Goal: Navigation & Orientation: Understand site structure

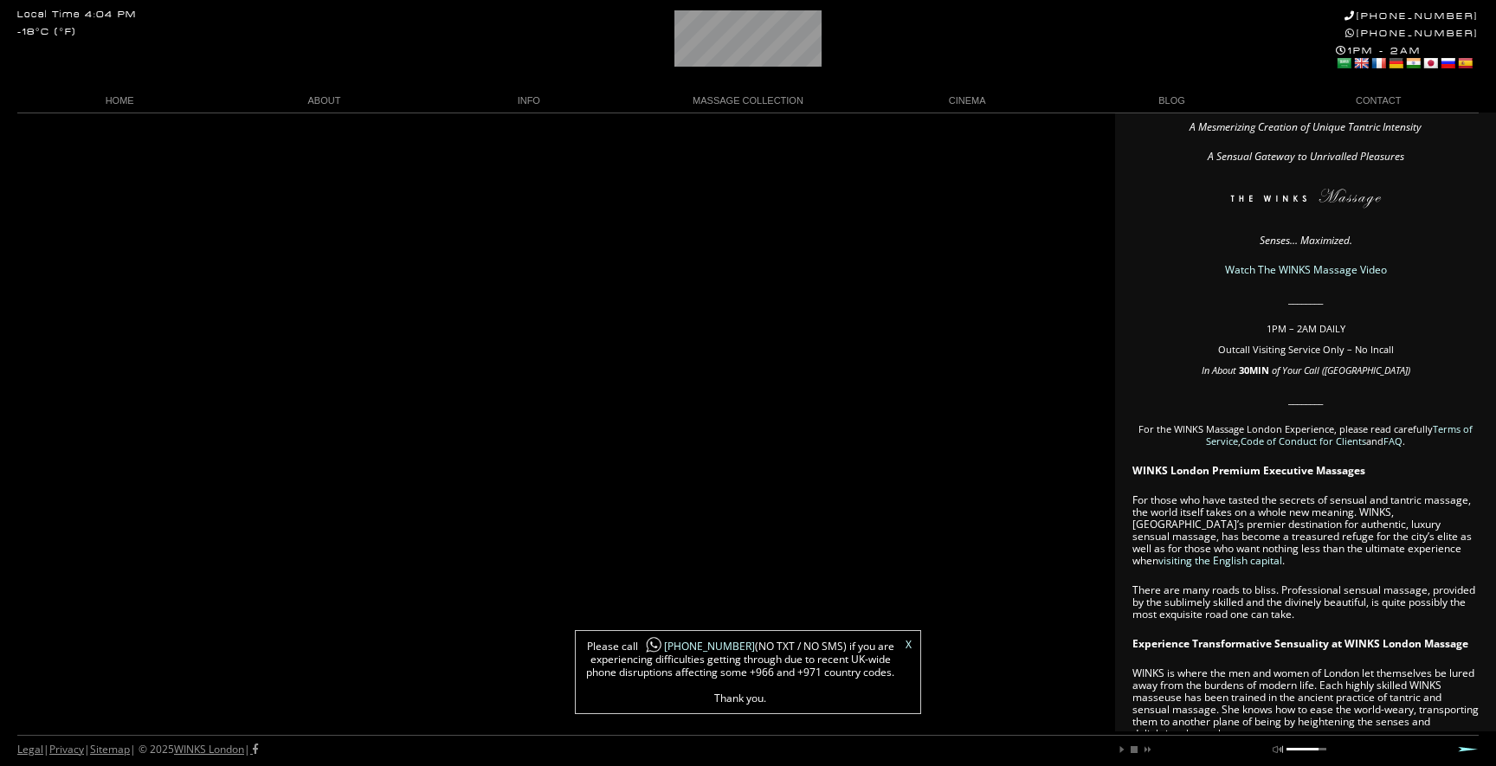
scroll to position [0, 16]
click at [908, 641] on link "X" at bounding box center [908, 645] width 6 height 10
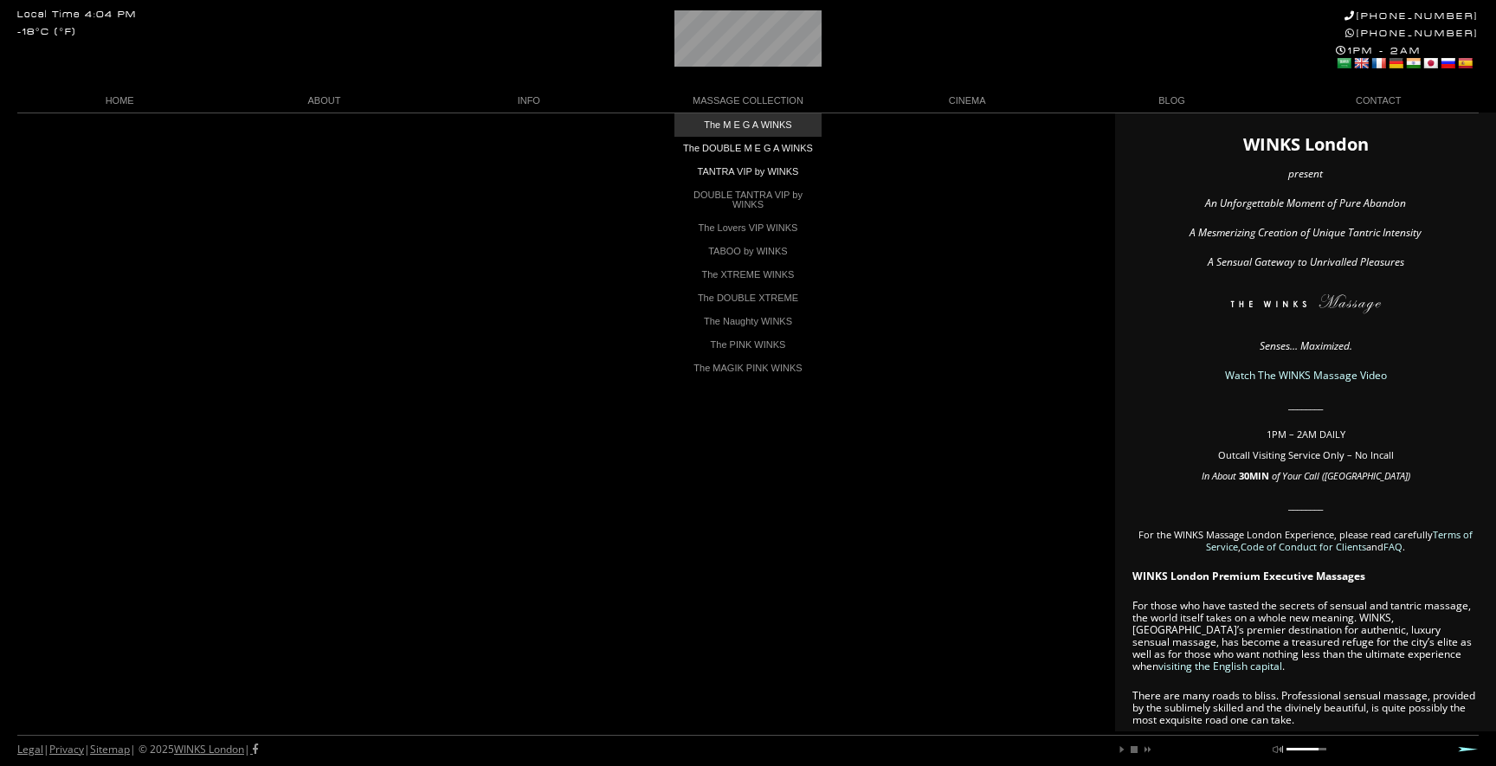
click at [745, 125] on link "The M E G A WINKS" at bounding box center [747, 124] width 147 height 23
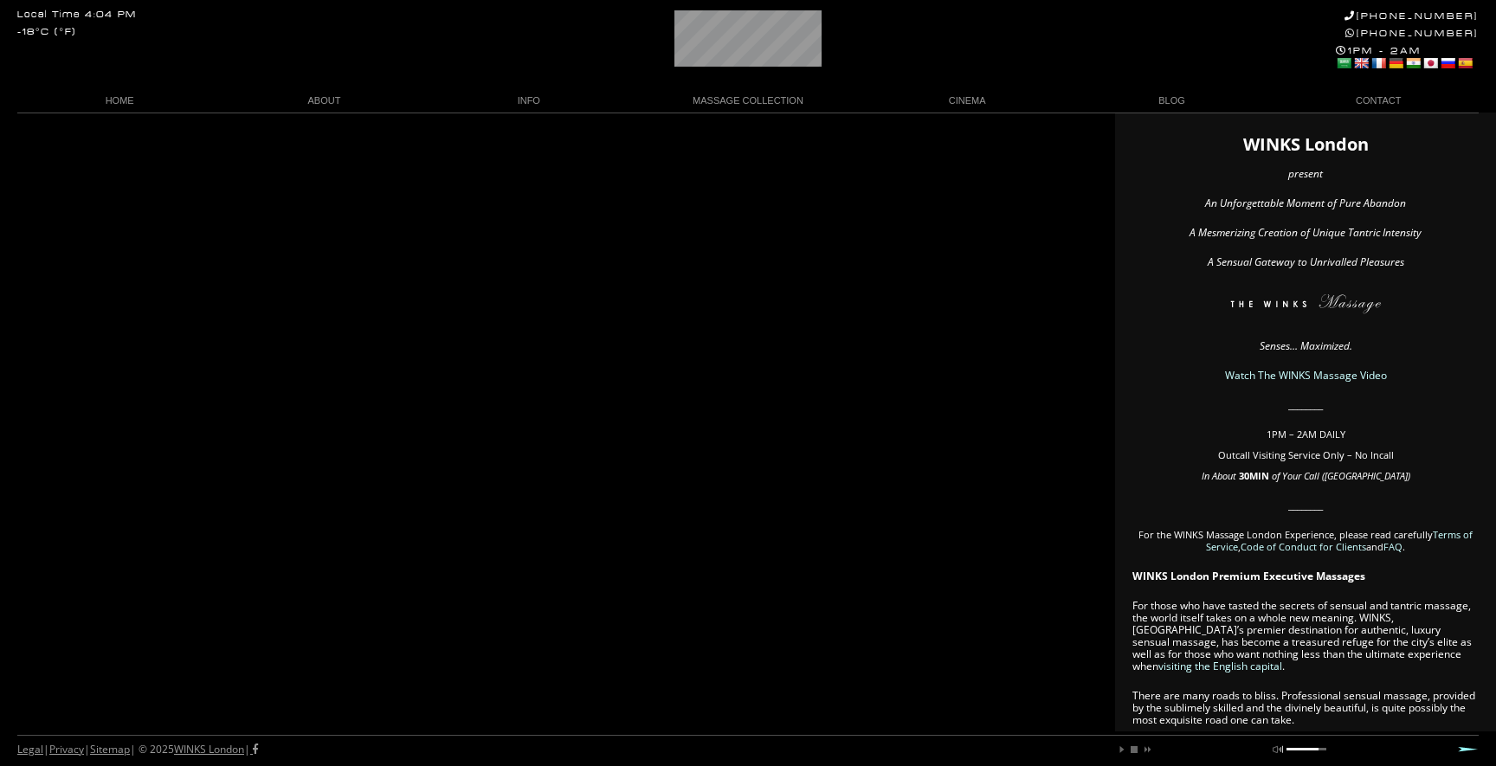
scroll to position [0, 10]
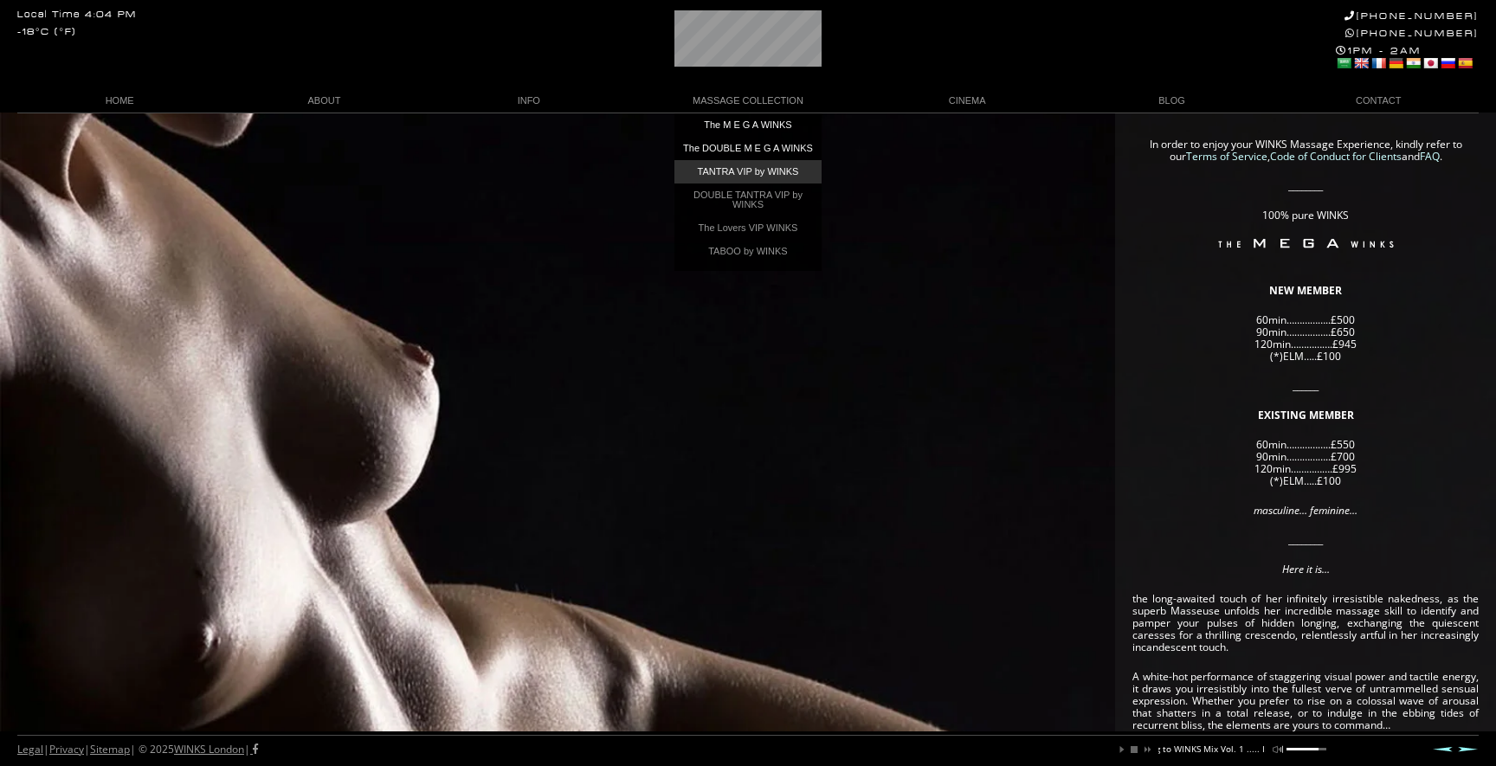
click at [737, 180] on link "TANTRA VIP by WINKS" at bounding box center [747, 171] width 147 height 23
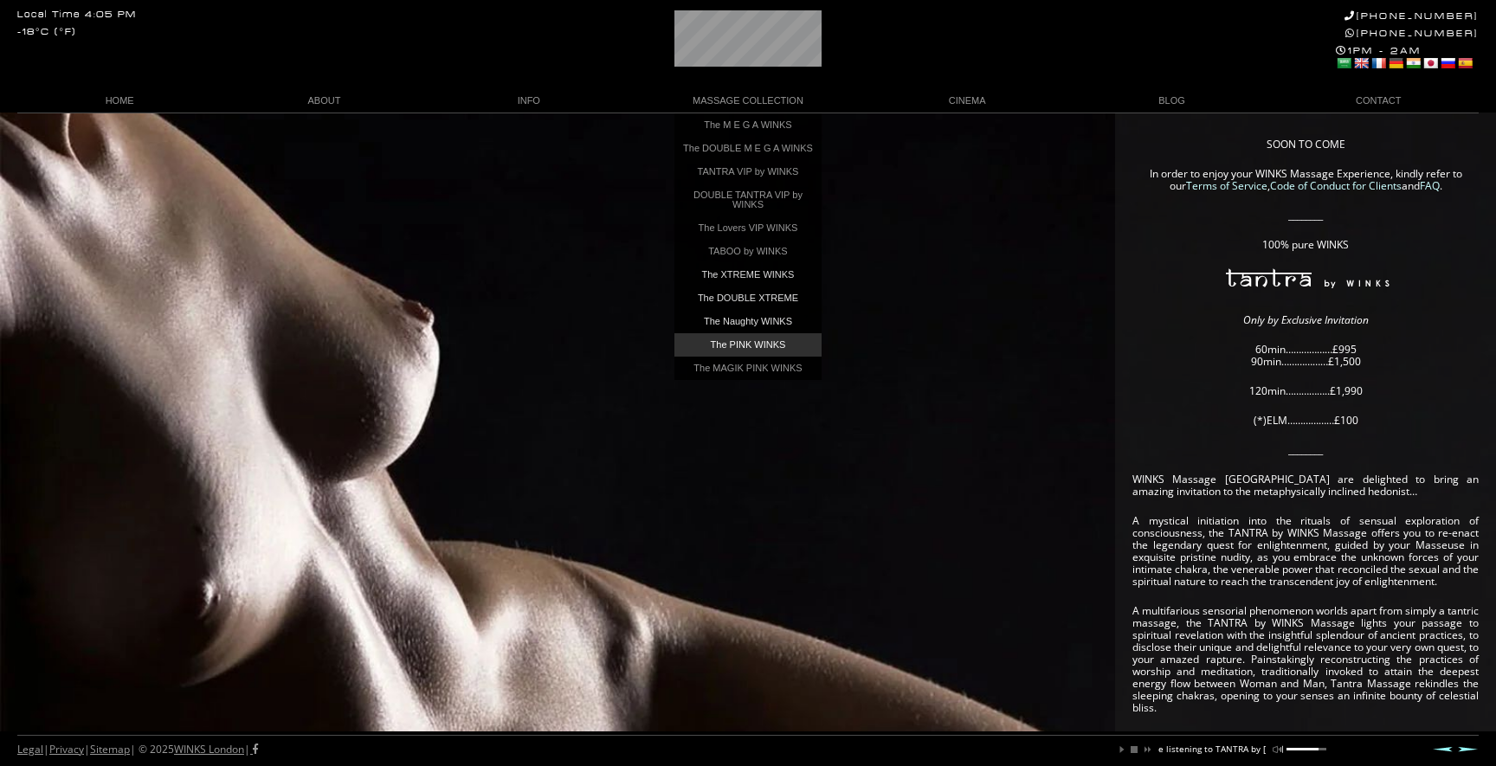
click at [709, 352] on link "The PINK WINKS" at bounding box center [747, 344] width 147 height 23
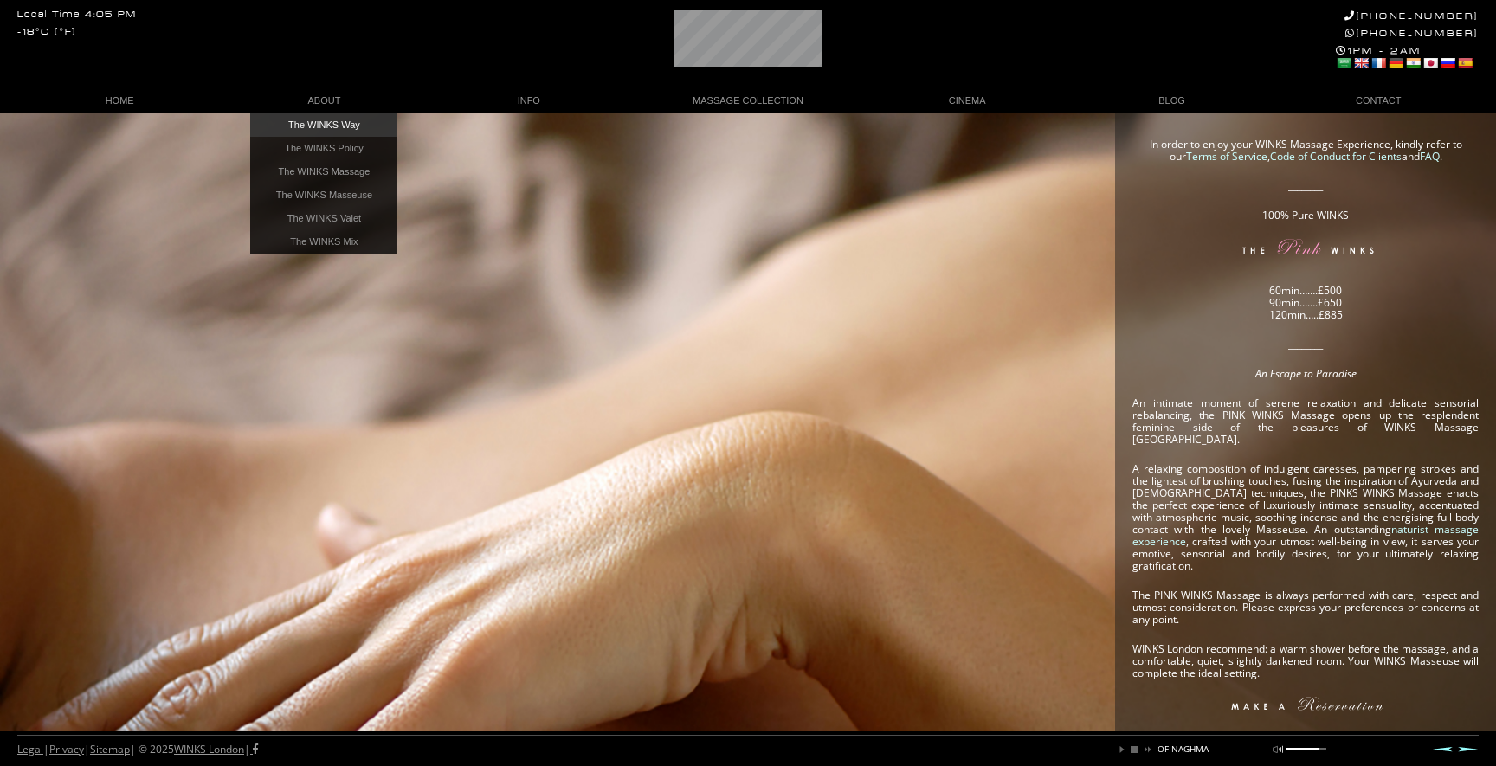
click at [306, 121] on link "The WINKS Way" at bounding box center [323, 124] width 147 height 23
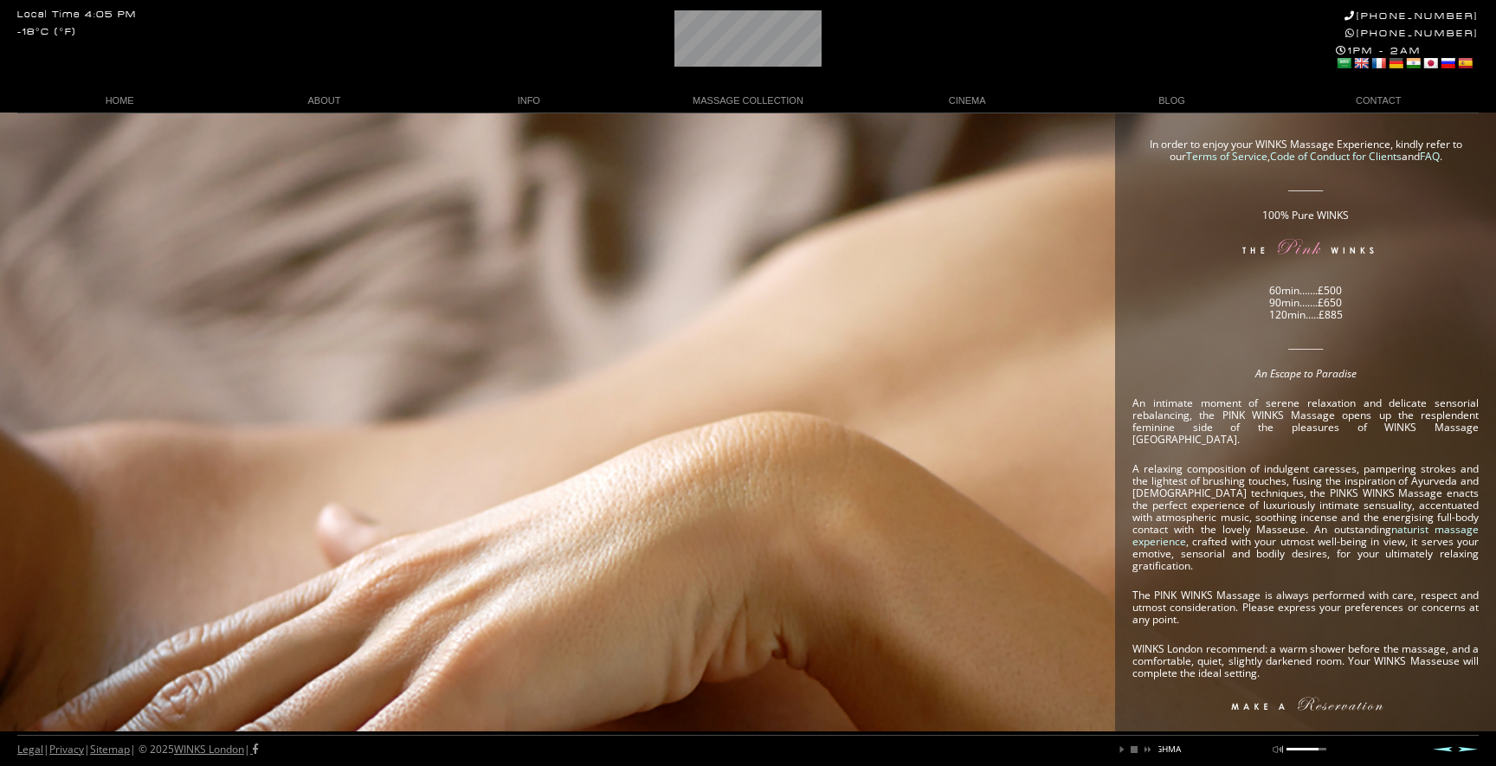
scroll to position [0, 337]
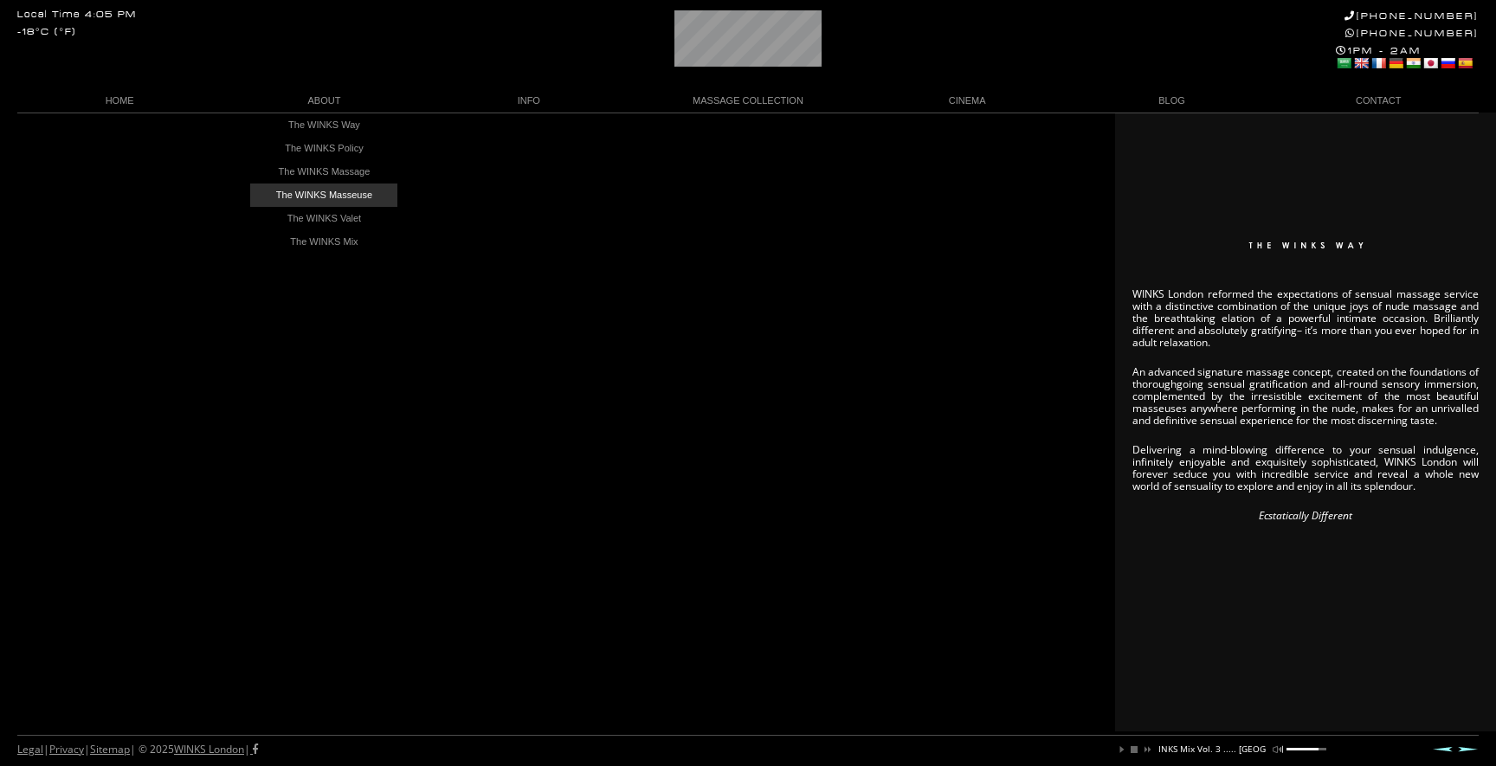
click at [326, 191] on link "The WINKS Masseuse" at bounding box center [323, 195] width 147 height 23
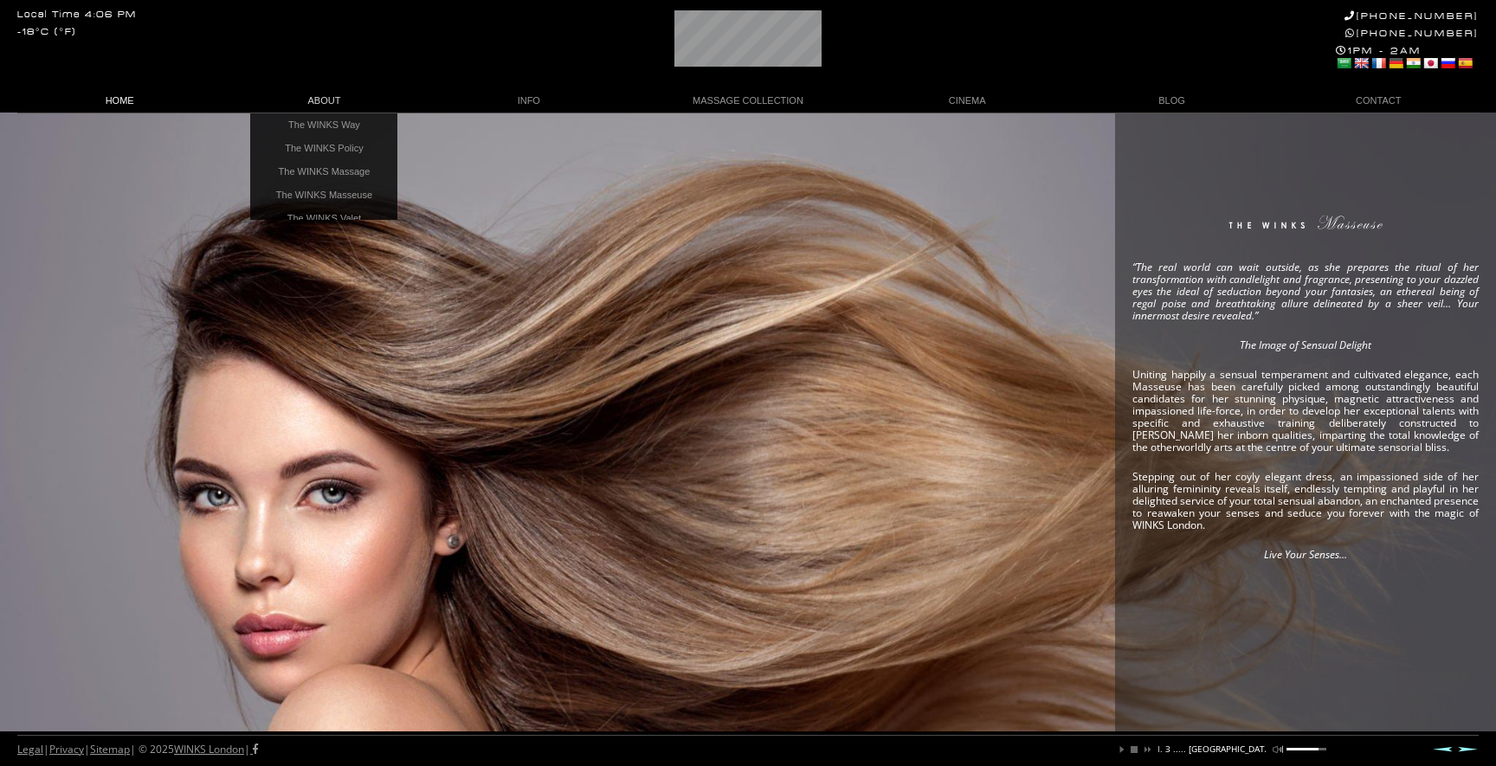
click at [137, 98] on link "HOME" at bounding box center [119, 100] width 204 height 23
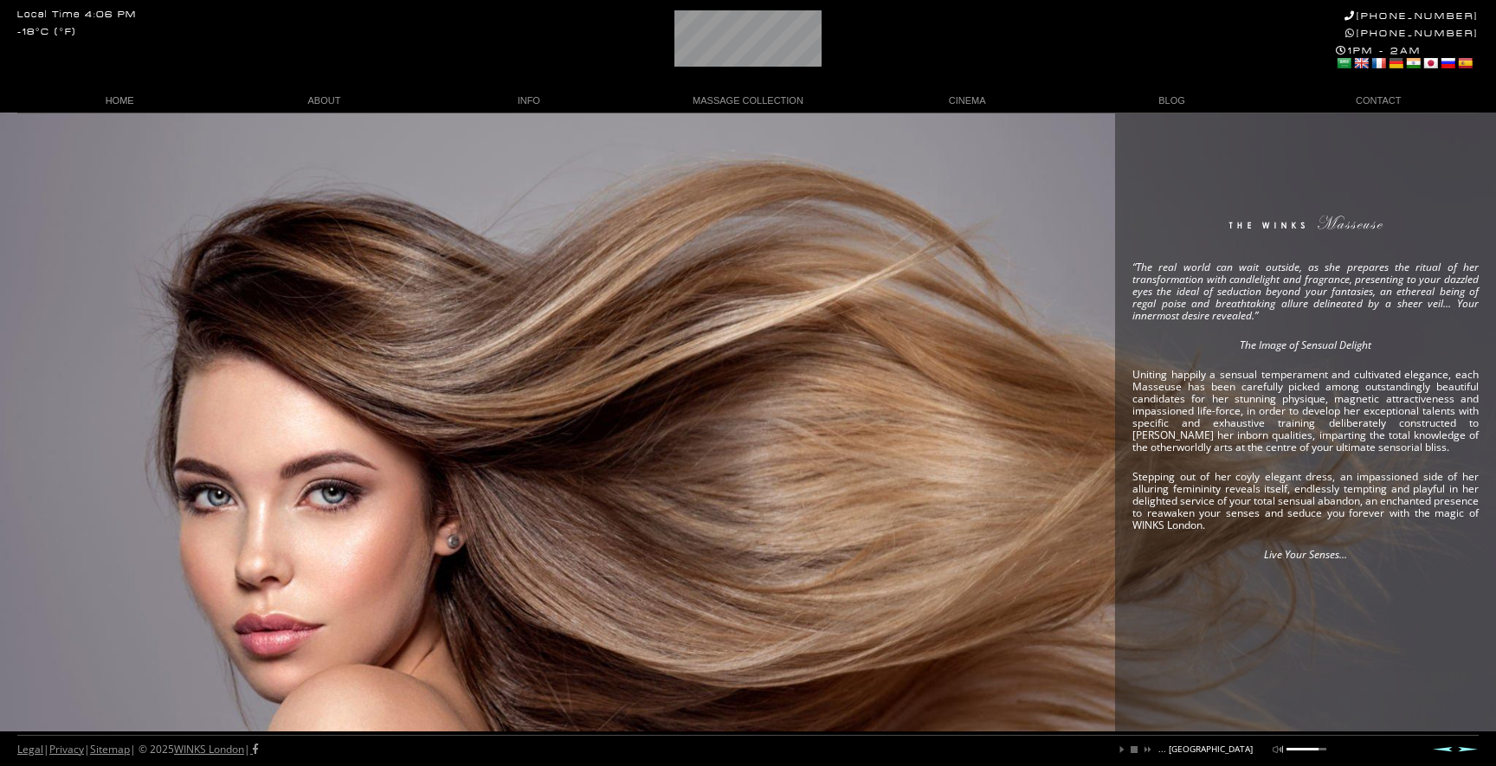
scroll to position [0, 274]
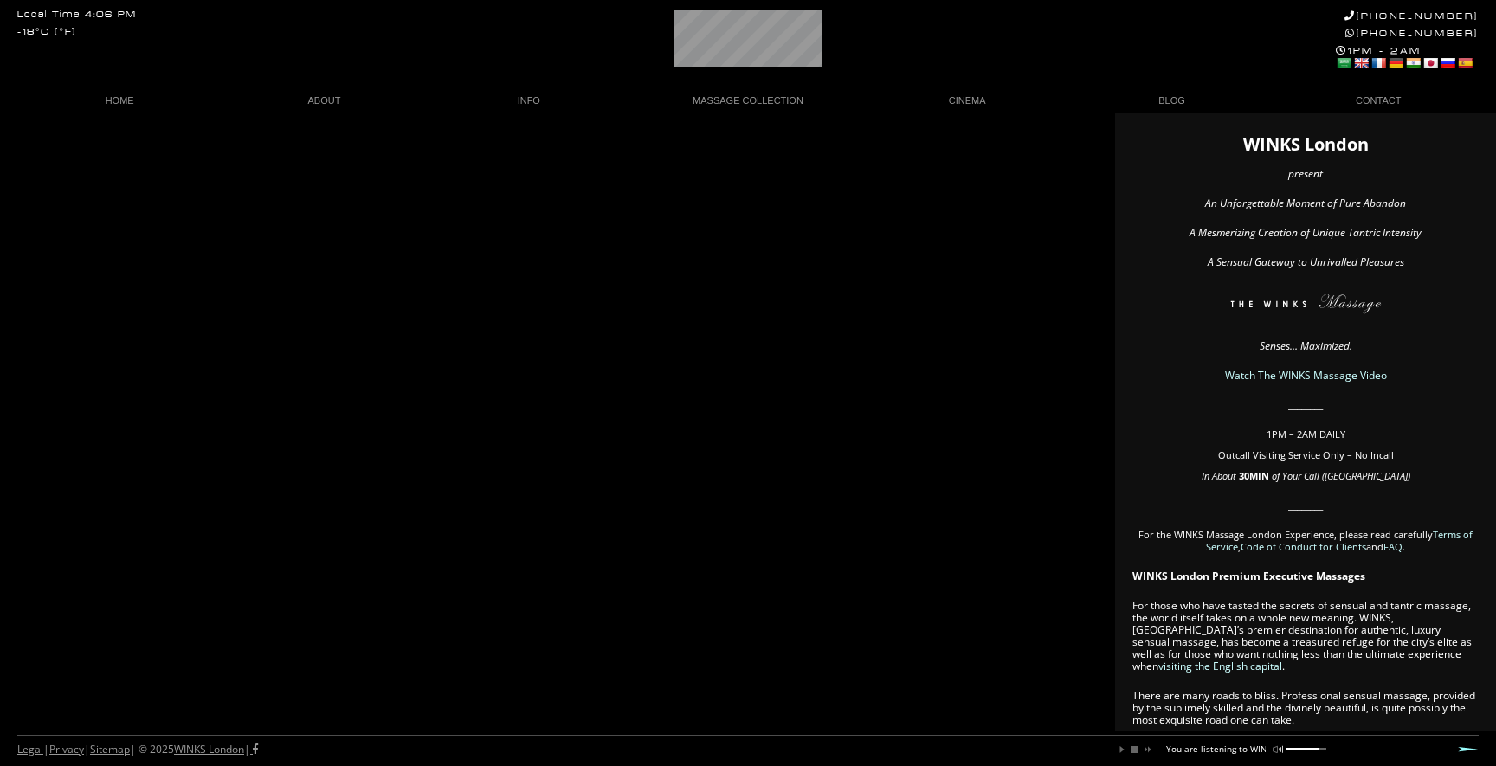
scroll to position [0, 100]
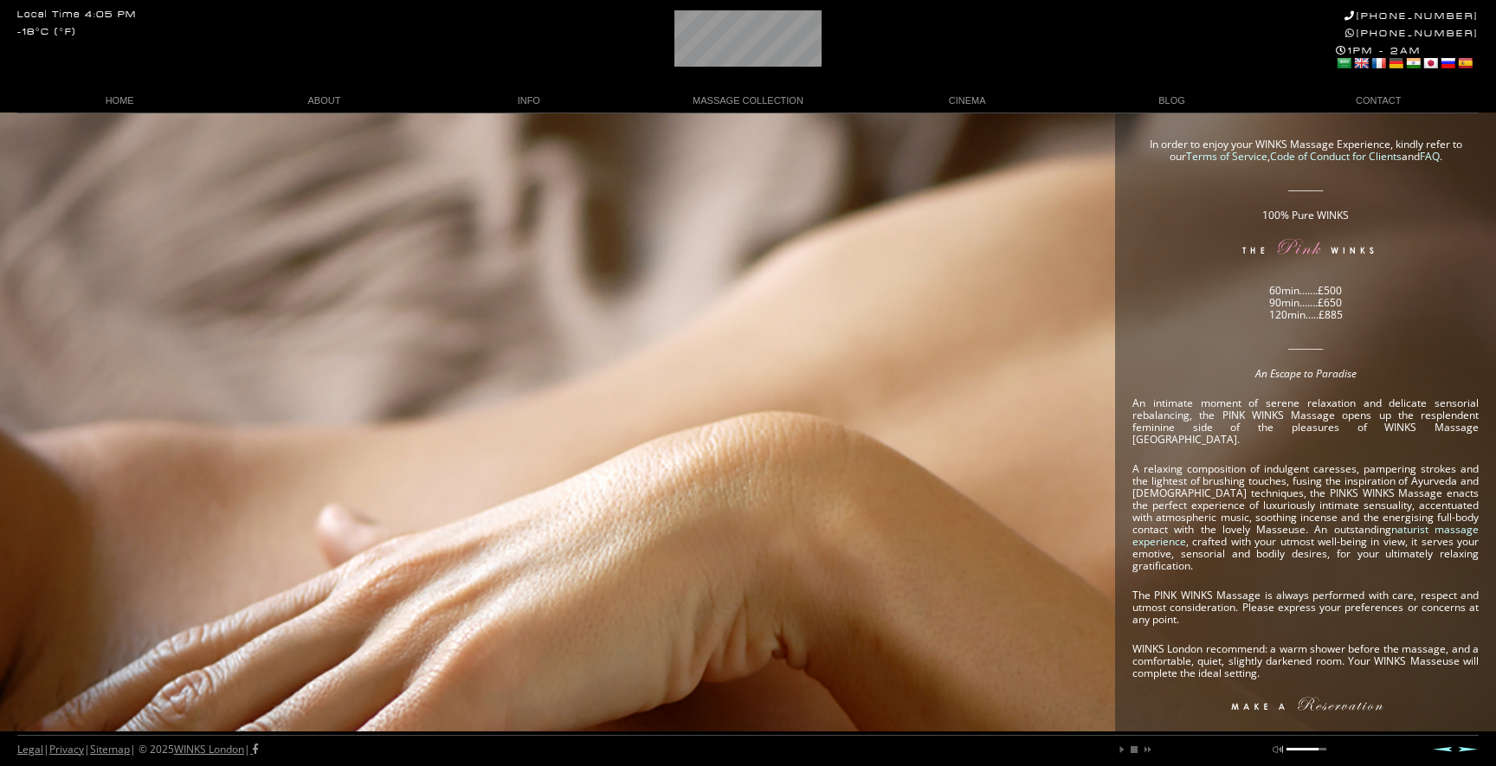
scroll to position [0, 41]
